Goal: Obtain resource: Download file/media

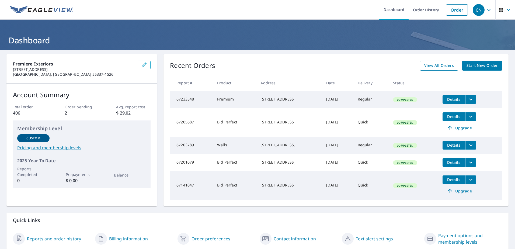
click at [446, 64] on span "View All Orders" at bounding box center [440, 65] width 30 height 7
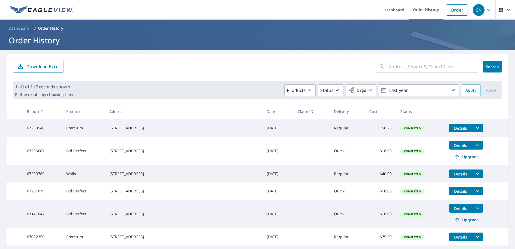
click at [409, 65] on input "text" at bounding box center [434, 66] width 90 height 15
type input "3306"
click button "Search" at bounding box center [492, 67] width 19 height 12
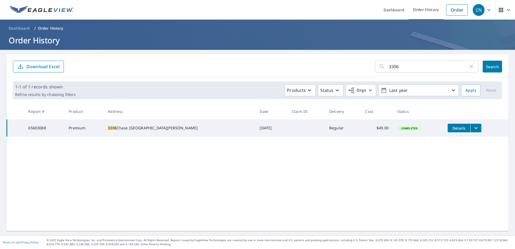
click at [391, 66] on input "3306" at bounding box center [428, 66] width 79 height 15
type input "2307"
click button "Search" at bounding box center [492, 67] width 19 height 12
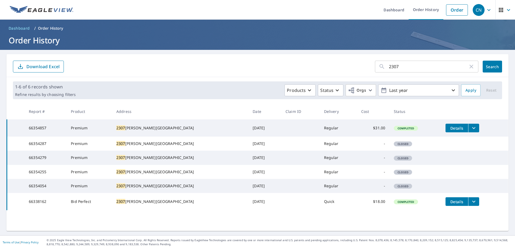
click at [471, 125] on icon "filesDropdownBtn-66354857" at bounding box center [474, 128] width 6 height 6
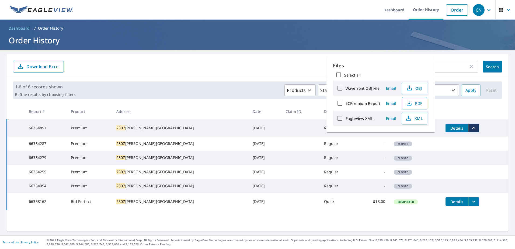
click at [416, 103] on span "PDF" at bounding box center [414, 103] width 17 height 6
